Goal: Task Accomplishment & Management: Manage account settings

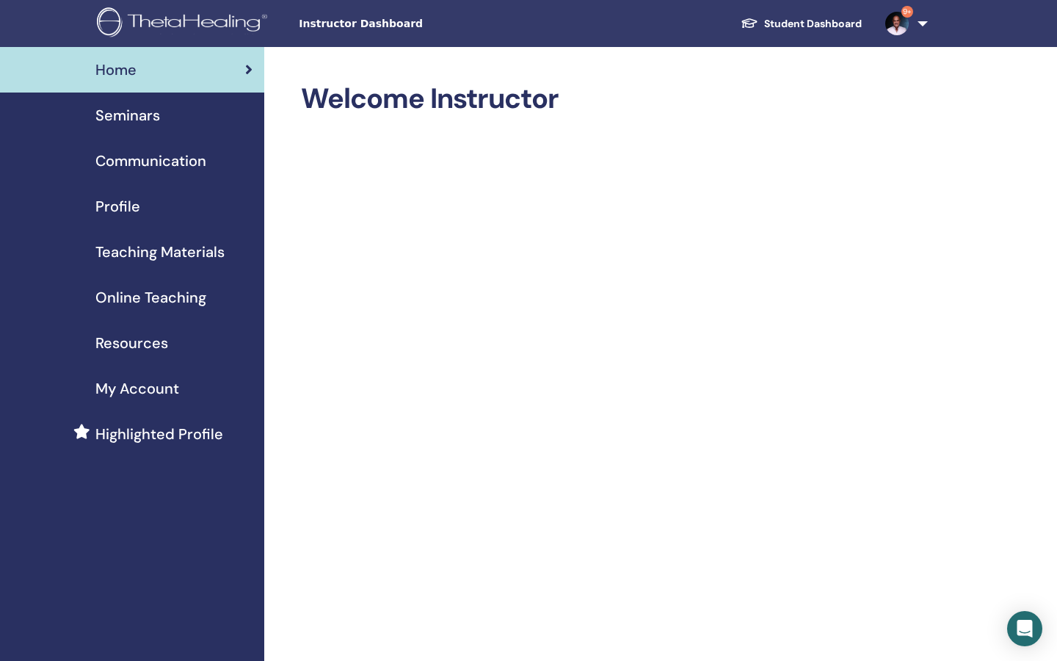
click at [165, 388] on span "My Account" at bounding box center [137, 388] width 84 height 22
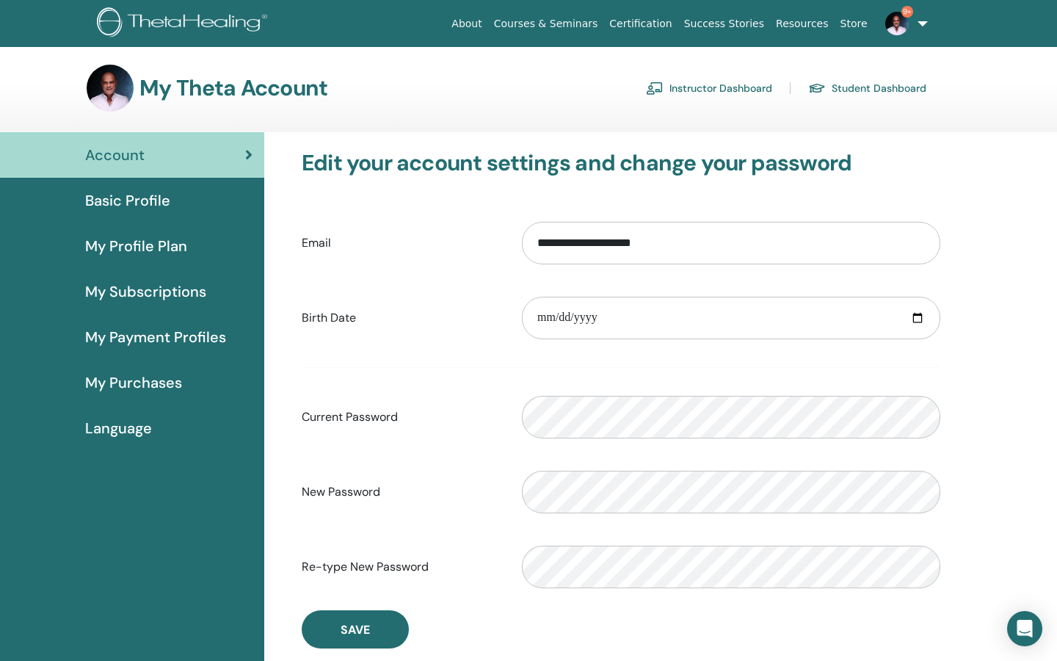
click at [184, 288] on span "My Subscriptions" at bounding box center [145, 291] width 121 height 22
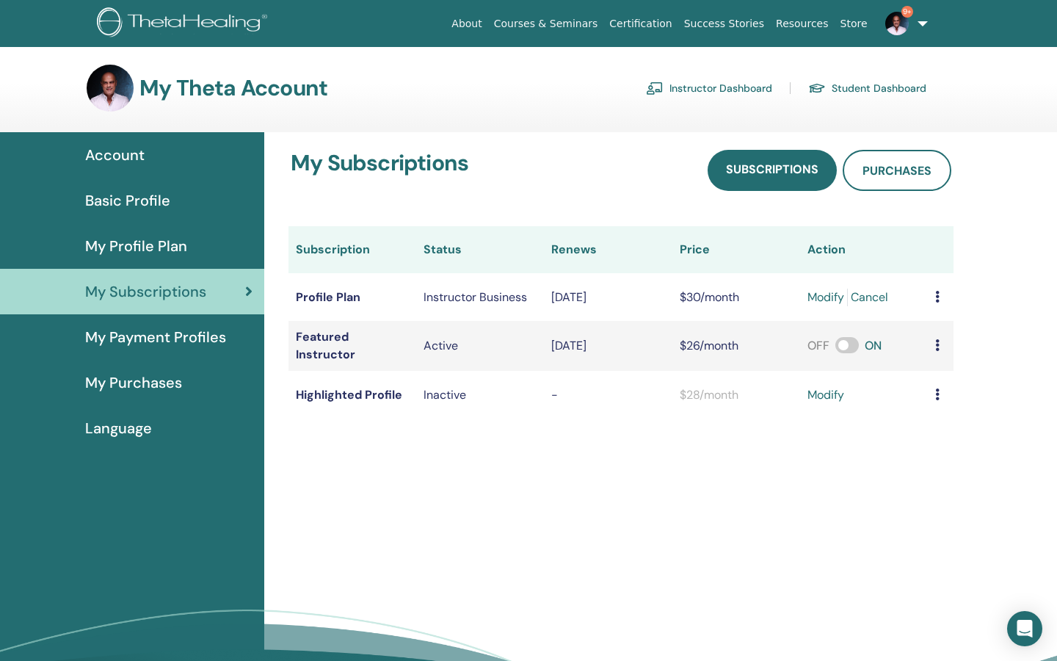
click at [835, 346] on span at bounding box center [846, 345] width 23 height 16
click at [807, 298] on link "modify" at bounding box center [825, 297] width 37 height 18
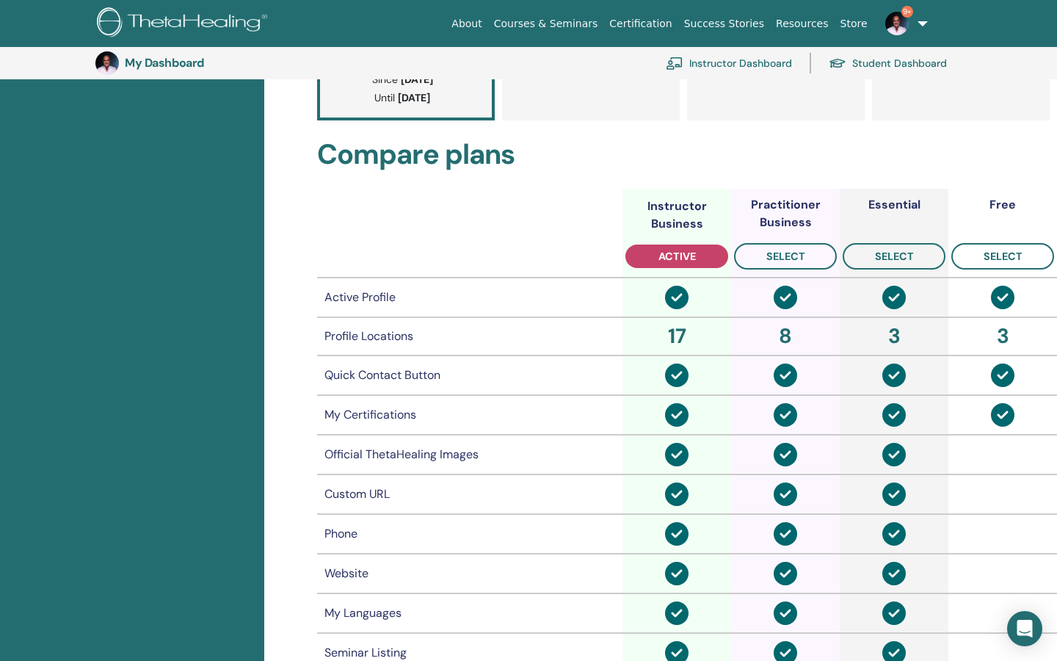
scroll to position [440, 0]
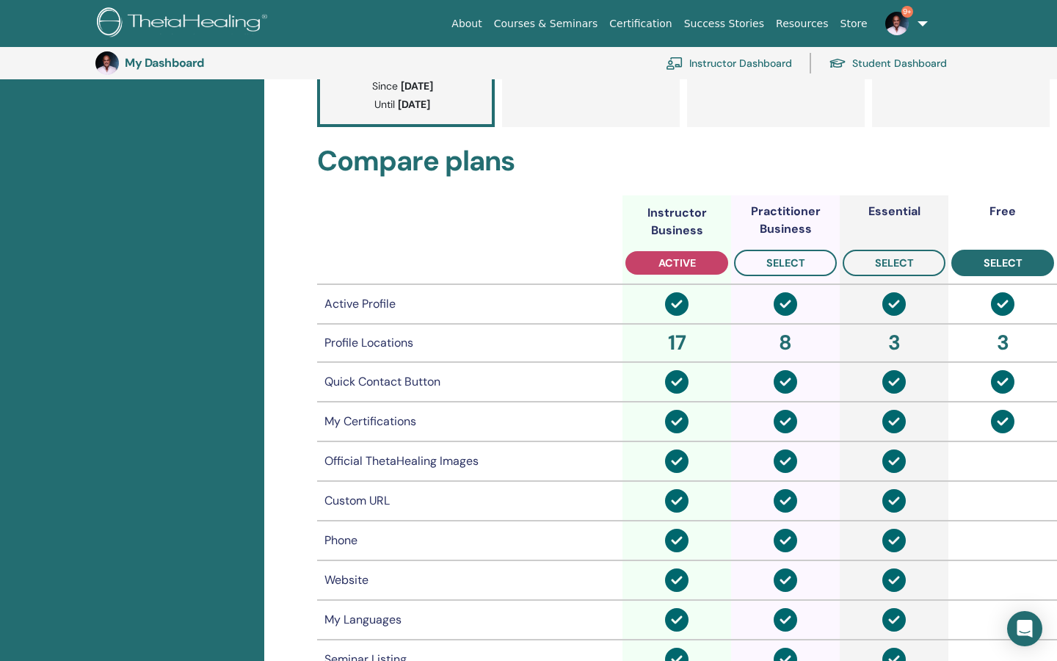
click at [1021, 264] on span "select" at bounding box center [1003, 263] width 39 height 12
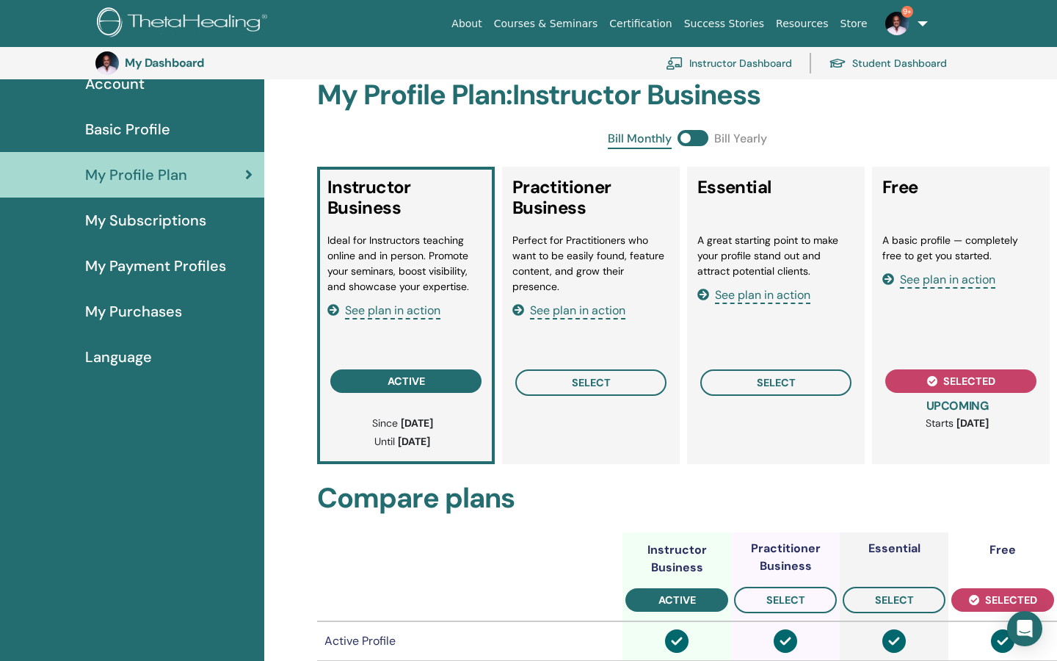
scroll to position [101, 0]
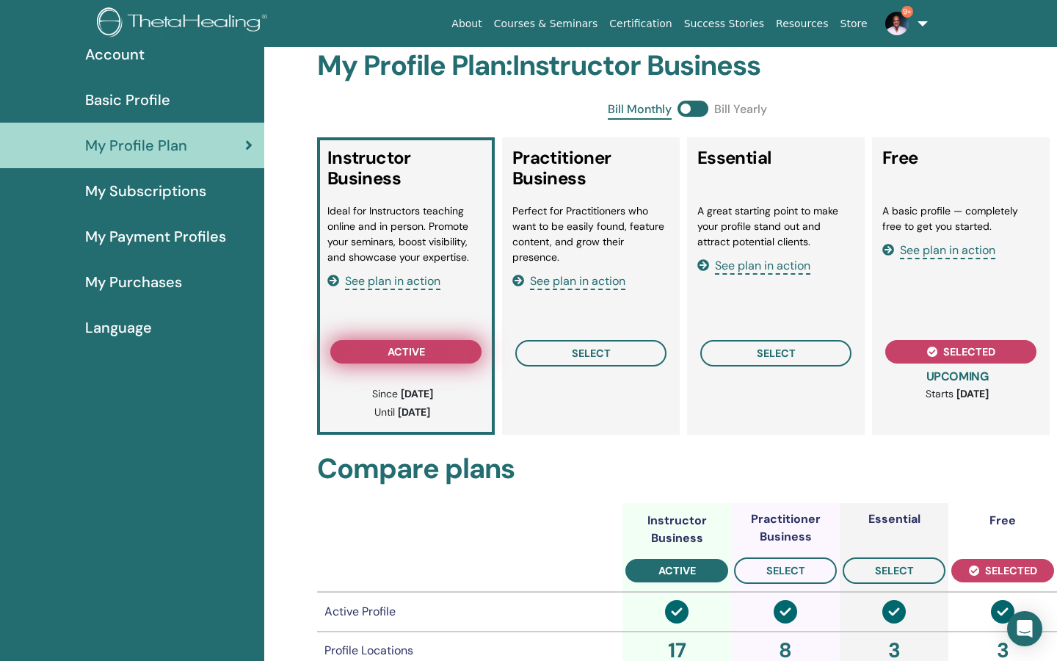
click at [414, 350] on span "active" at bounding box center [406, 352] width 37 height 12
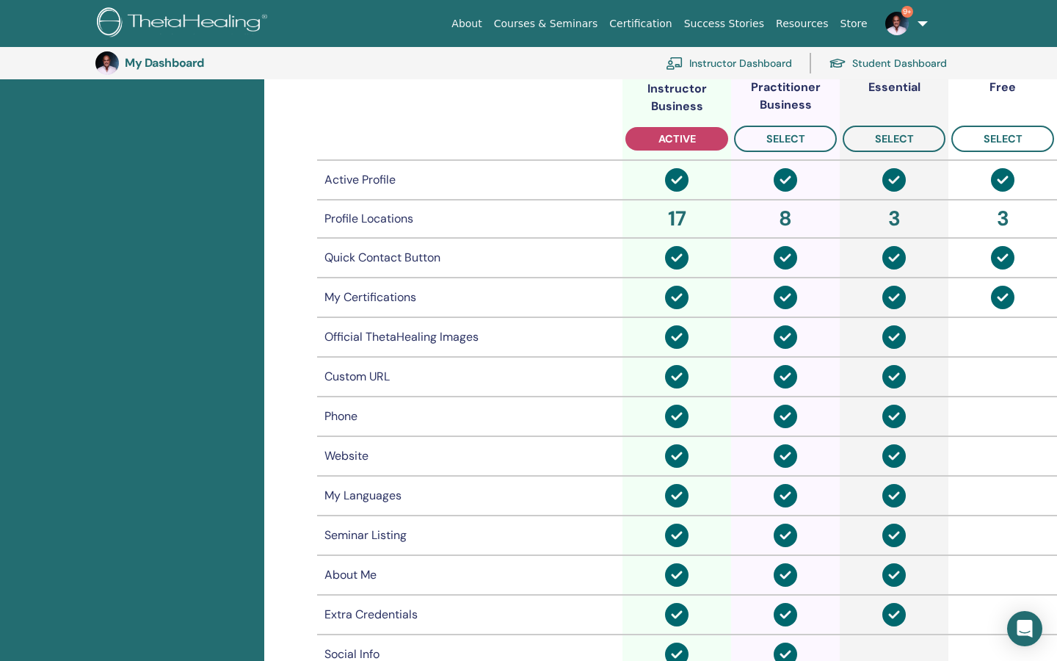
scroll to position [574, 0]
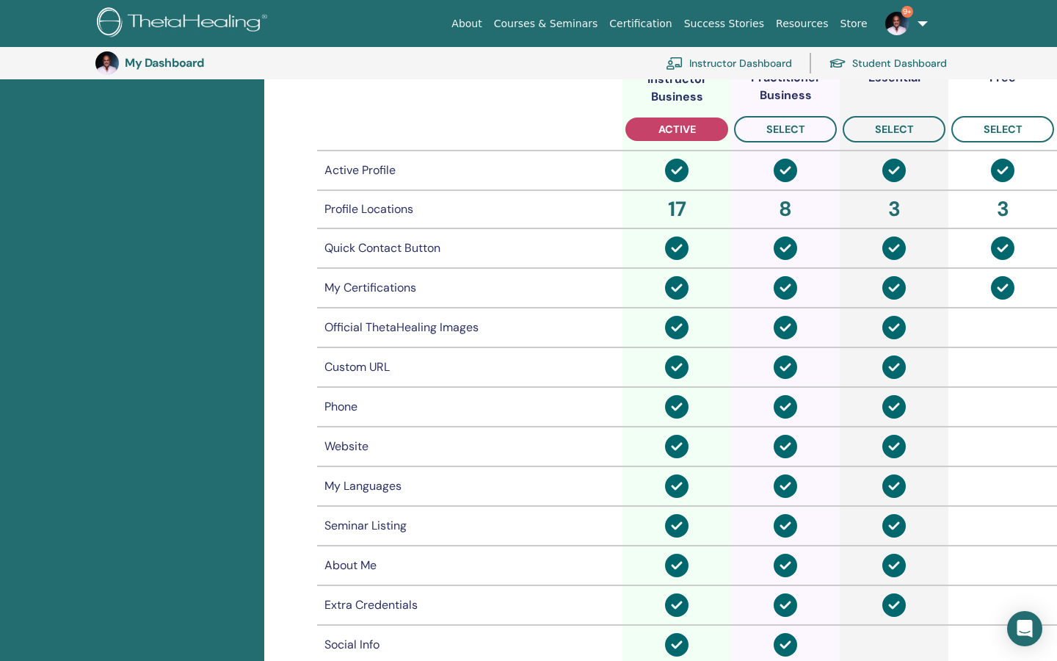
click at [677, 211] on div "17" at bounding box center [676, 209] width 103 height 31
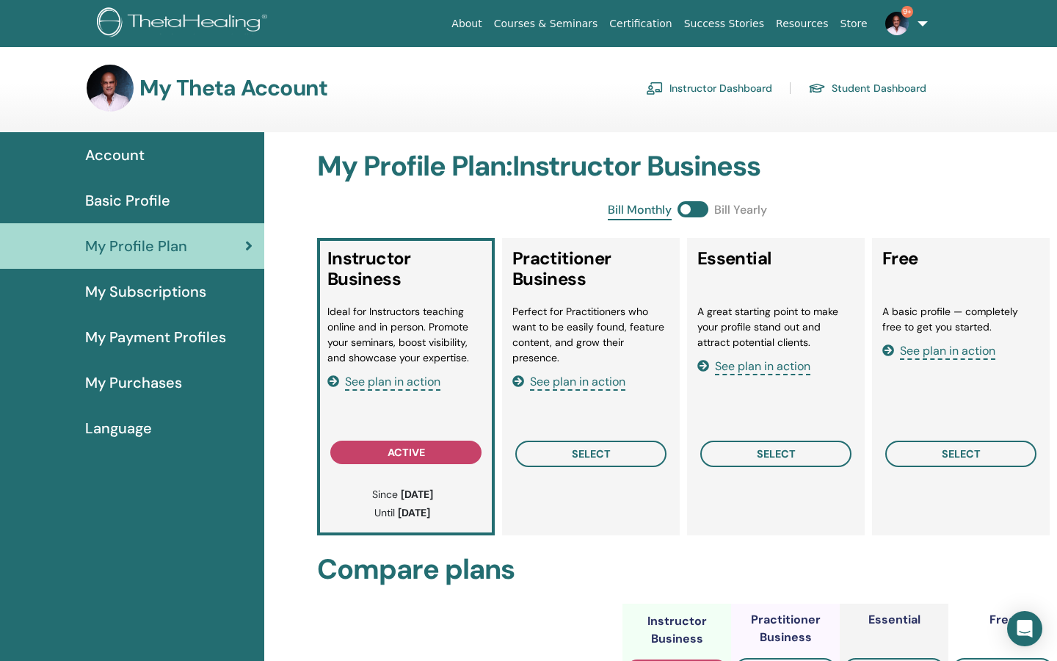
scroll to position [0, 0]
click at [149, 203] on span "Basic Profile" at bounding box center [127, 200] width 85 height 22
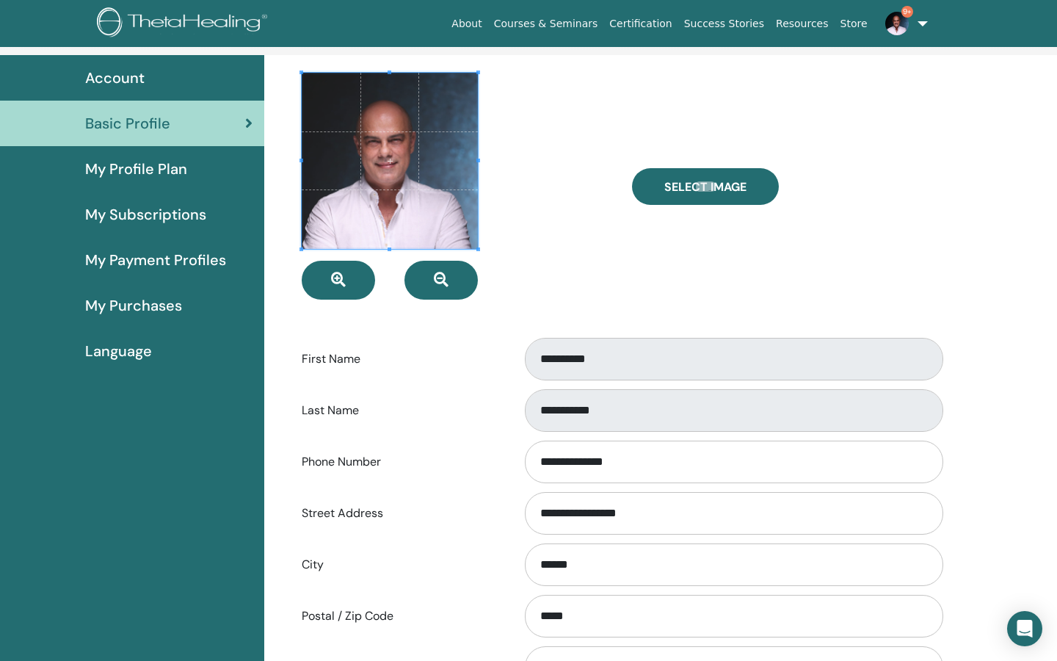
scroll to position [62, 0]
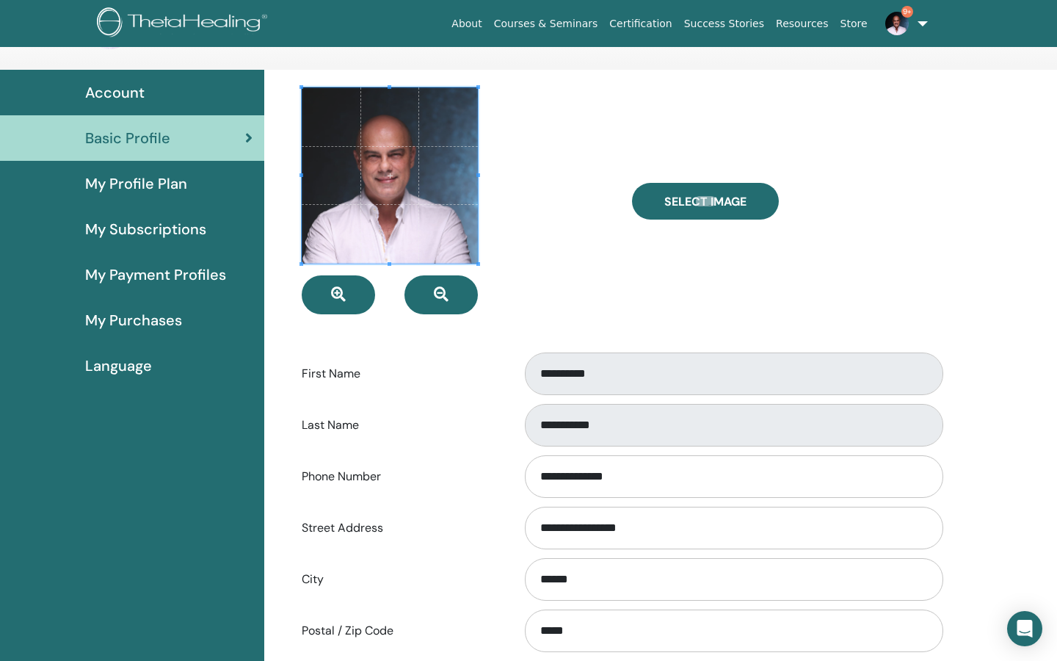
click at [120, 359] on span "Language" at bounding box center [118, 366] width 67 height 22
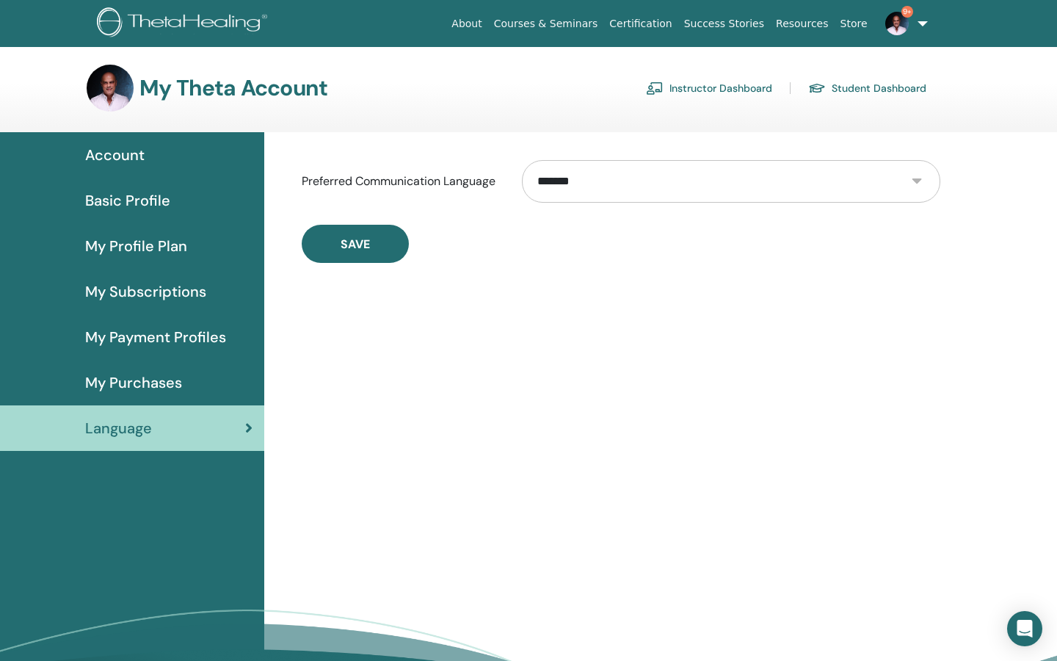
click at [153, 244] on span "My Profile Plan" at bounding box center [136, 246] width 102 height 22
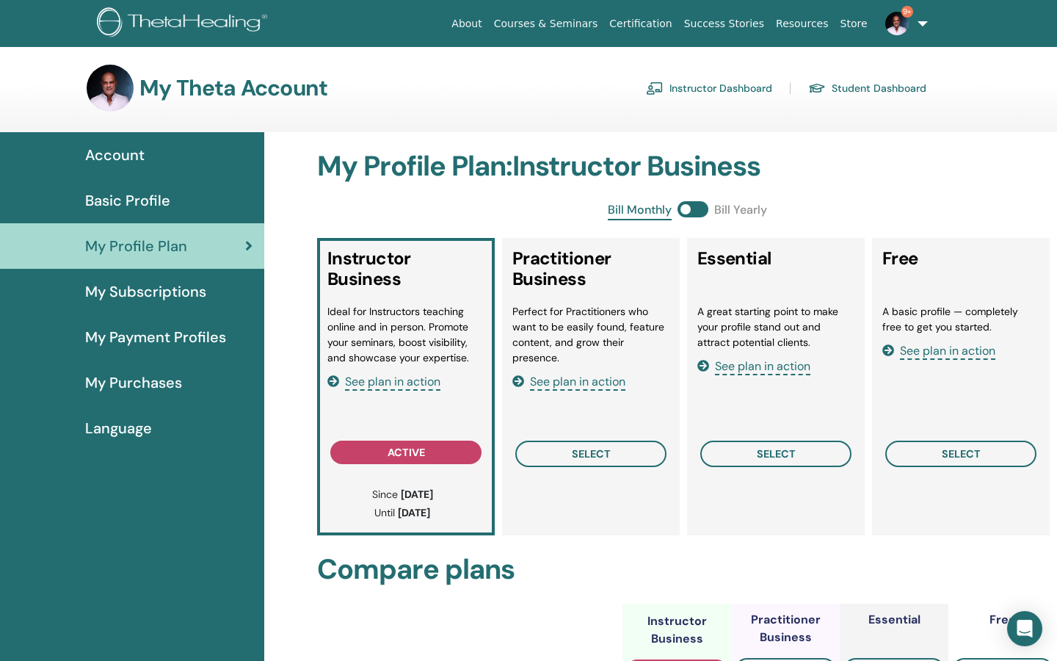
click at [153, 347] on span "My Payment Profiles" at bounding box center [155, 337] width 141 height 22
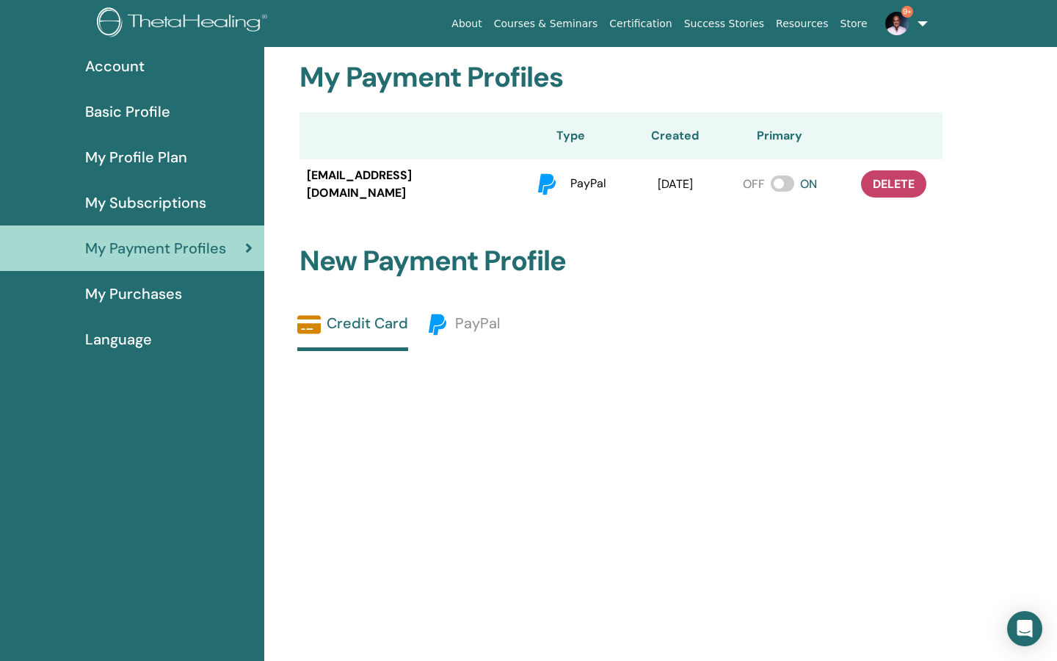
scroll to position [87, 0]
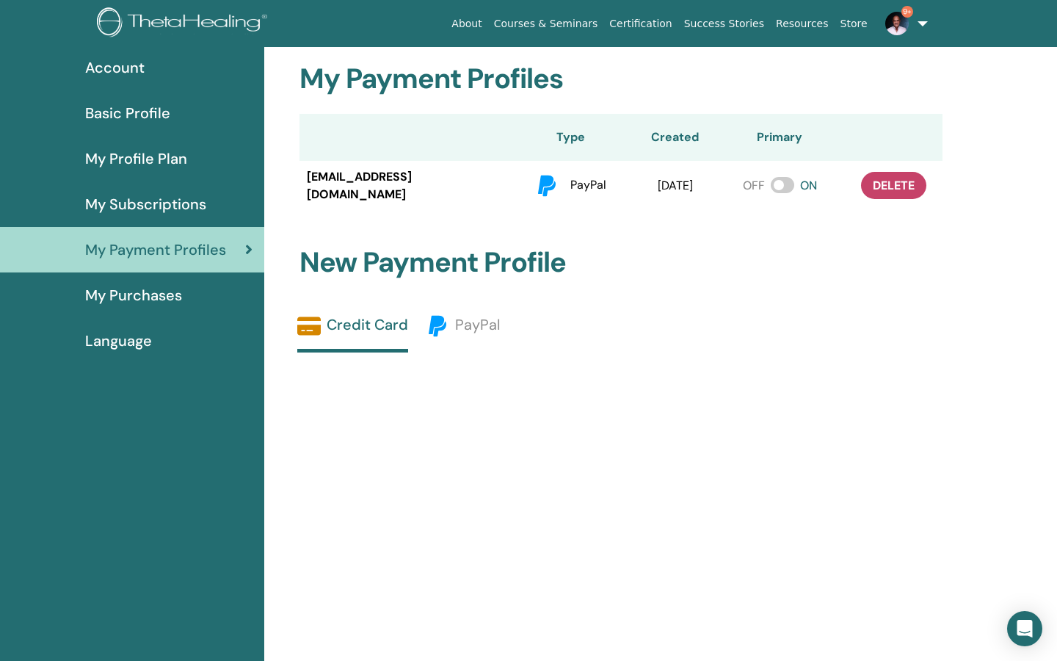
click at [771, 181] on span at bounding box center [782, 185] width 23 height 16
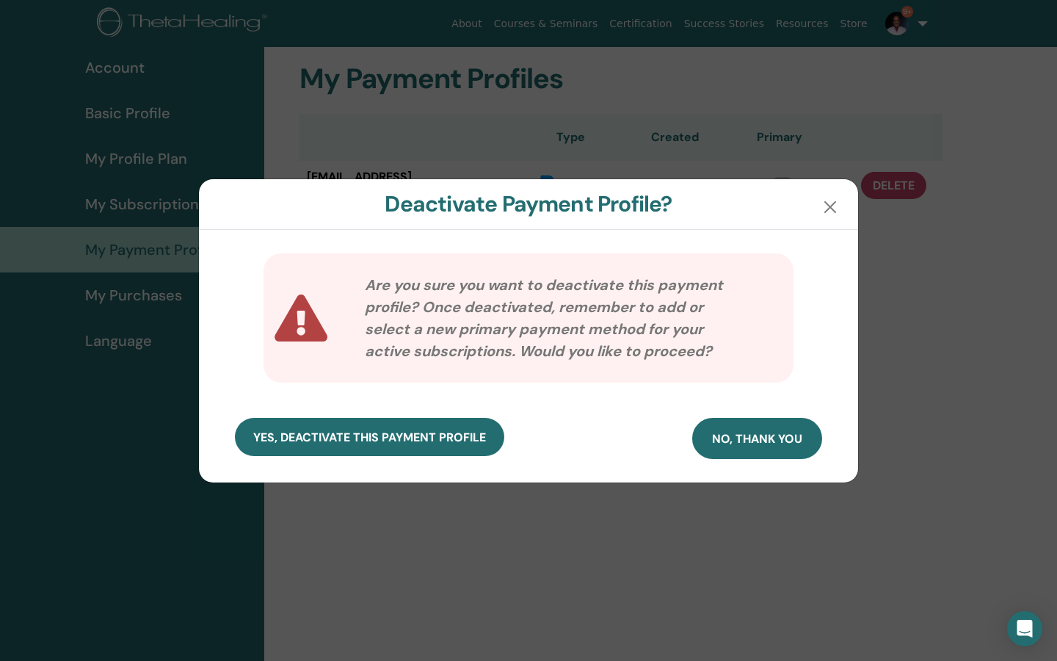
click at [716, 434] on span "no, thank you" at bounding box center [757, 438] width 90 height 15
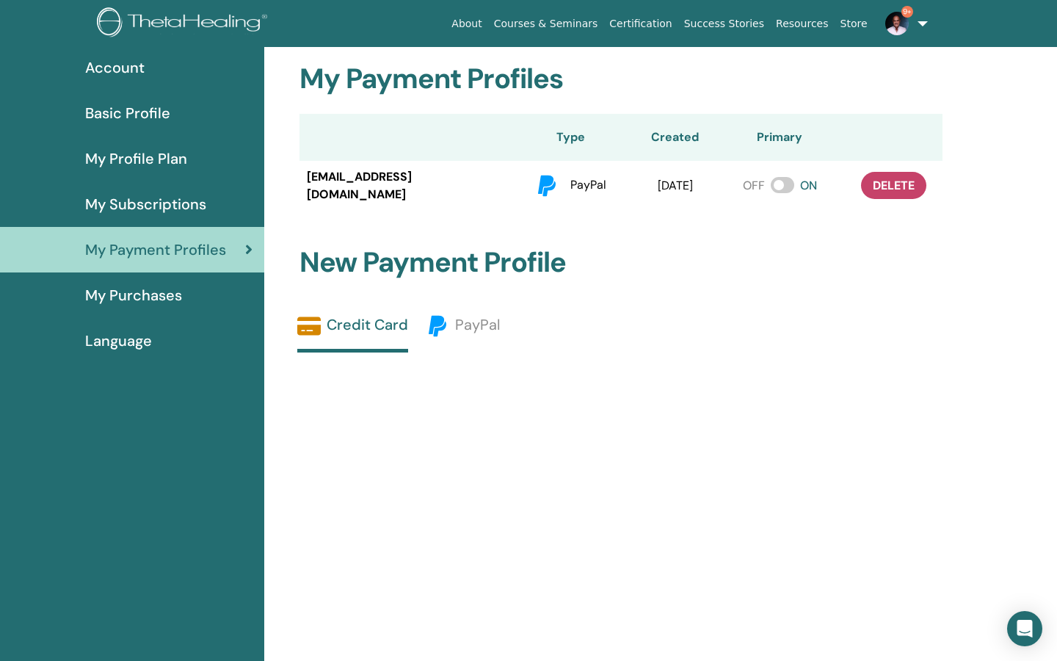
click at [131, 299] on span "My Purchases" at bounding box center [133, 295] width 97 height 22
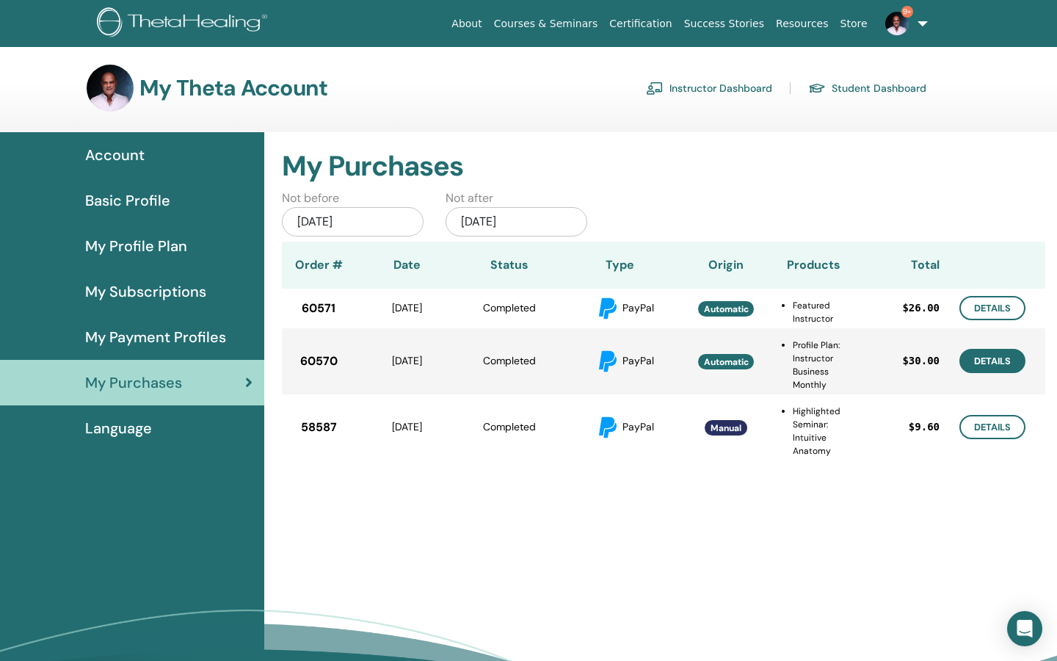
click at [1003, 352] on link "Details" at bounding box center [992, 361] width 66 height 24
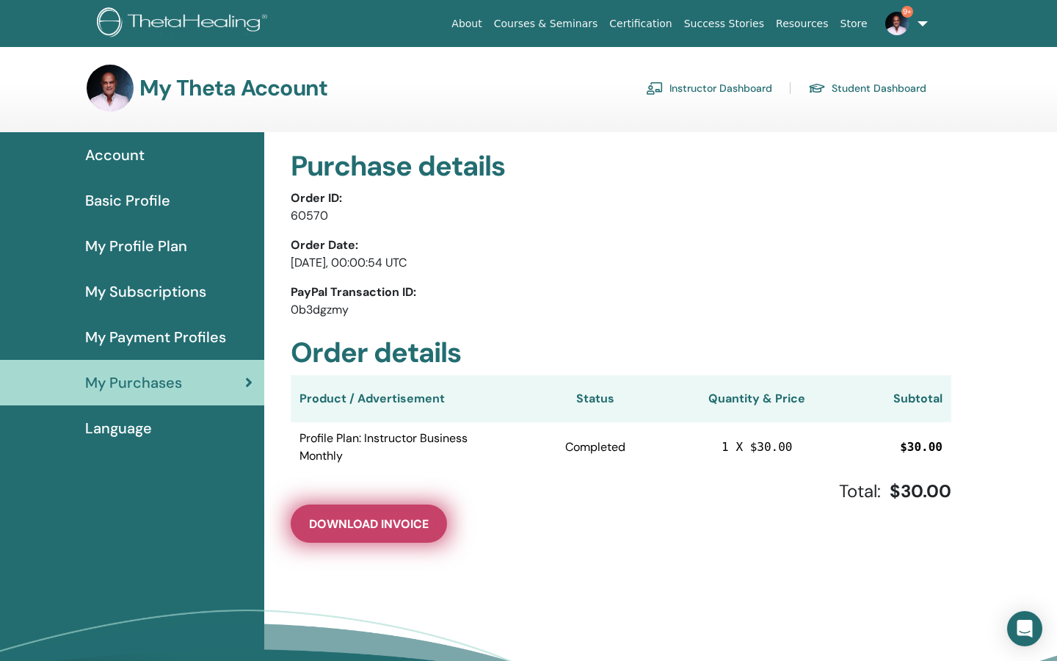
click at [390, 514] on button "Download Invoice" at bounding box center [369, 523] width 156 height 38
